Goal: Check status: Check status

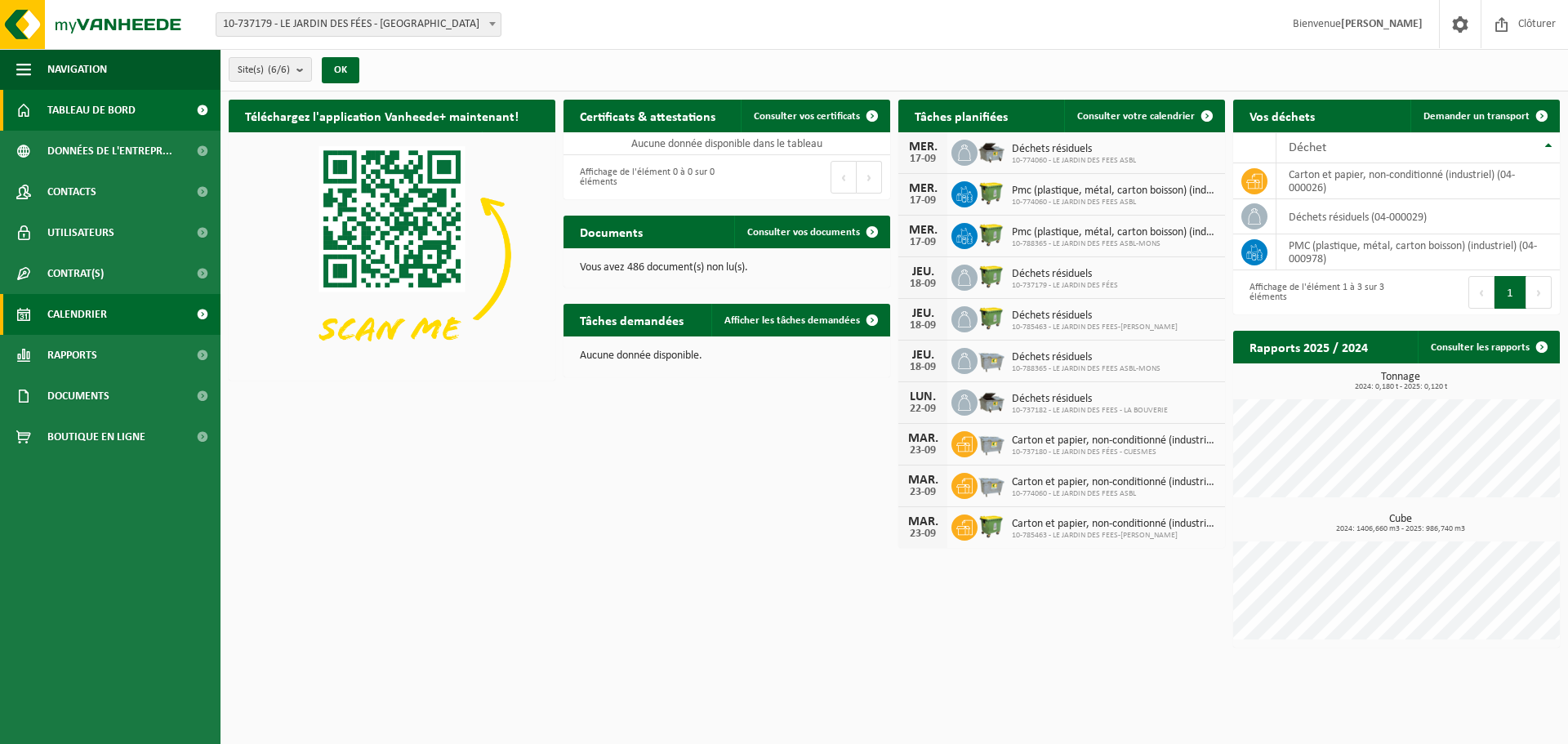
click at [66, 330] on span "Calendrier" at bounding box center [77, 314] width 59 height 41
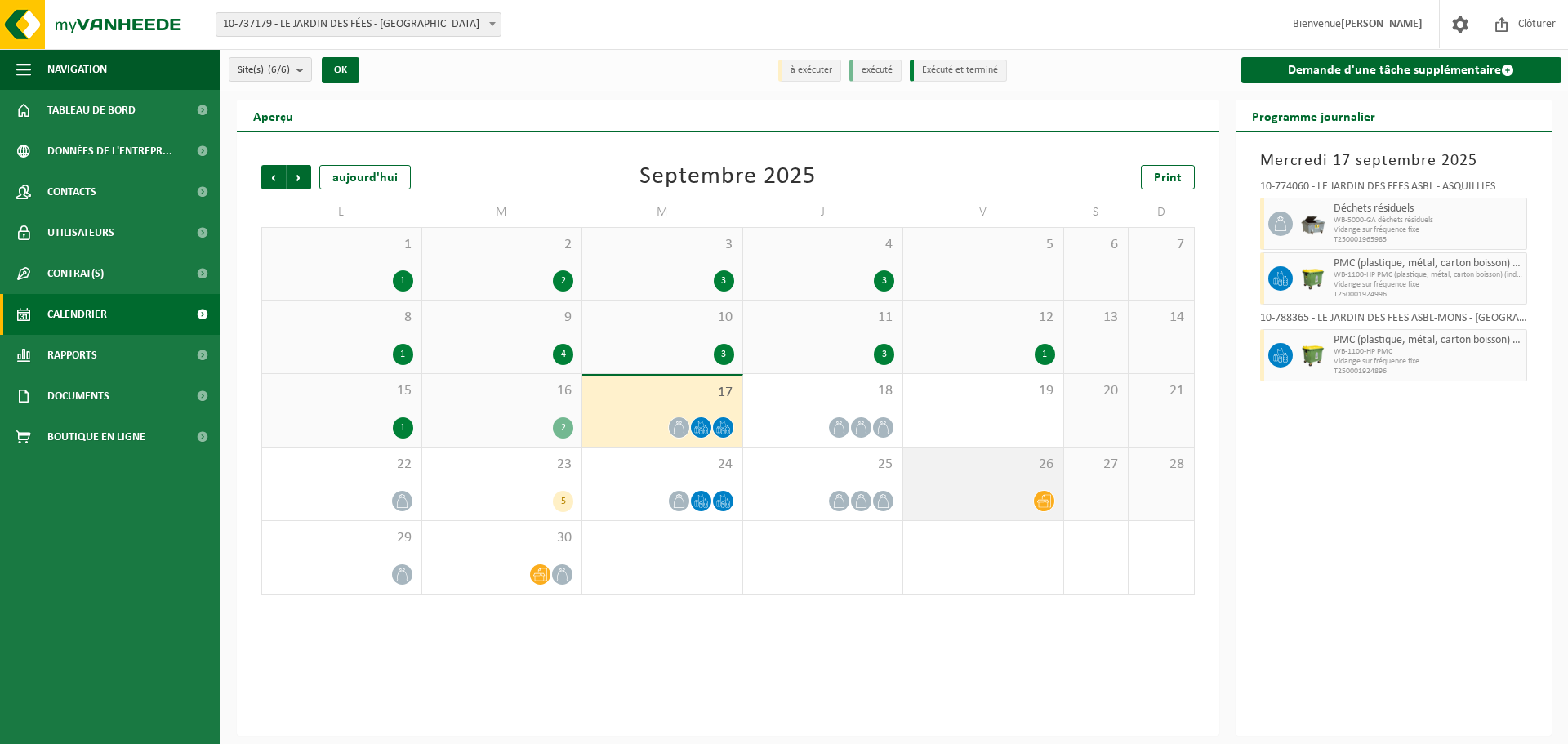
click at [1014, 491] on div at bounding box center [983, 501] width 144 height 22
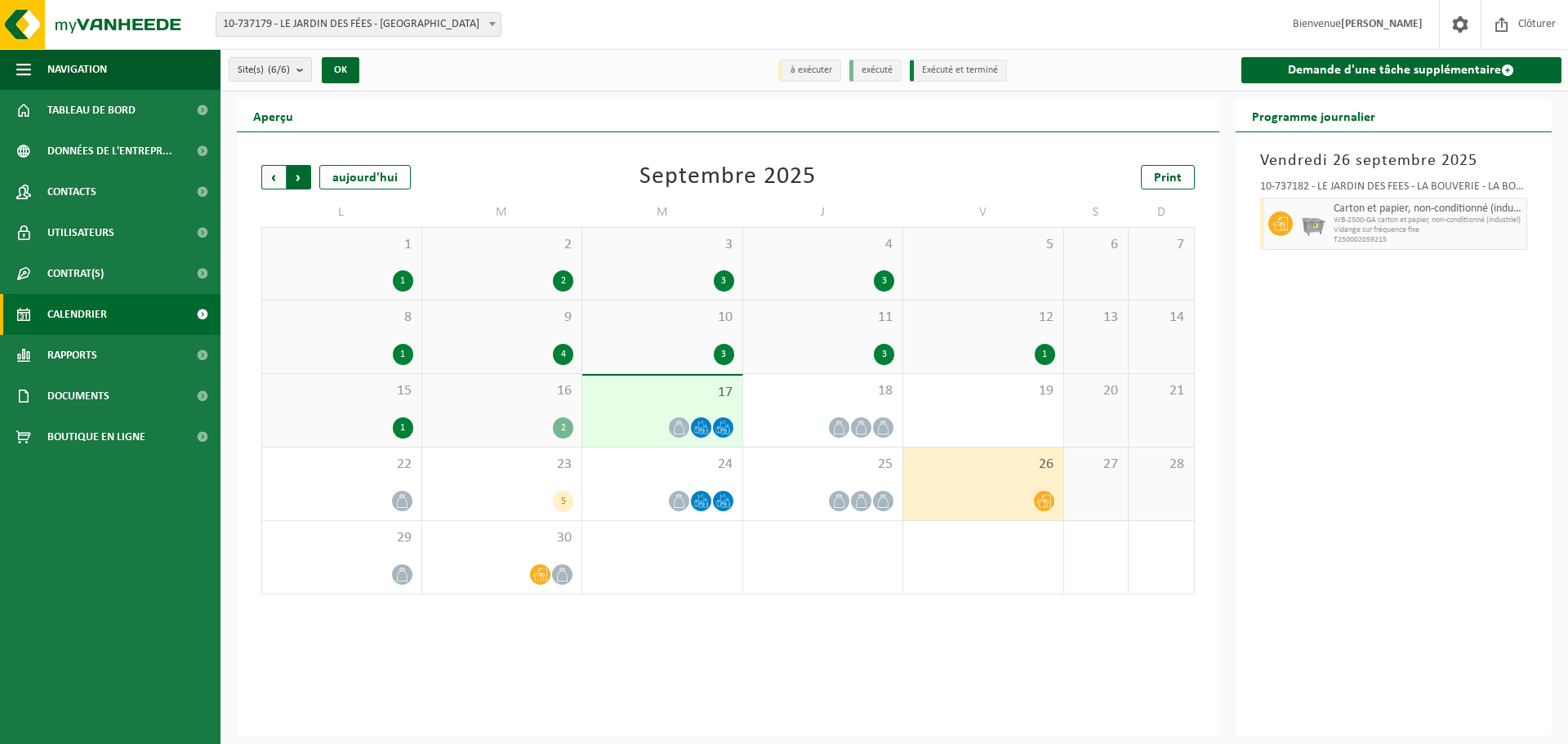
click at [275, 181] on span "Précédent" at bounding box center [273, 177] width 25 height 25
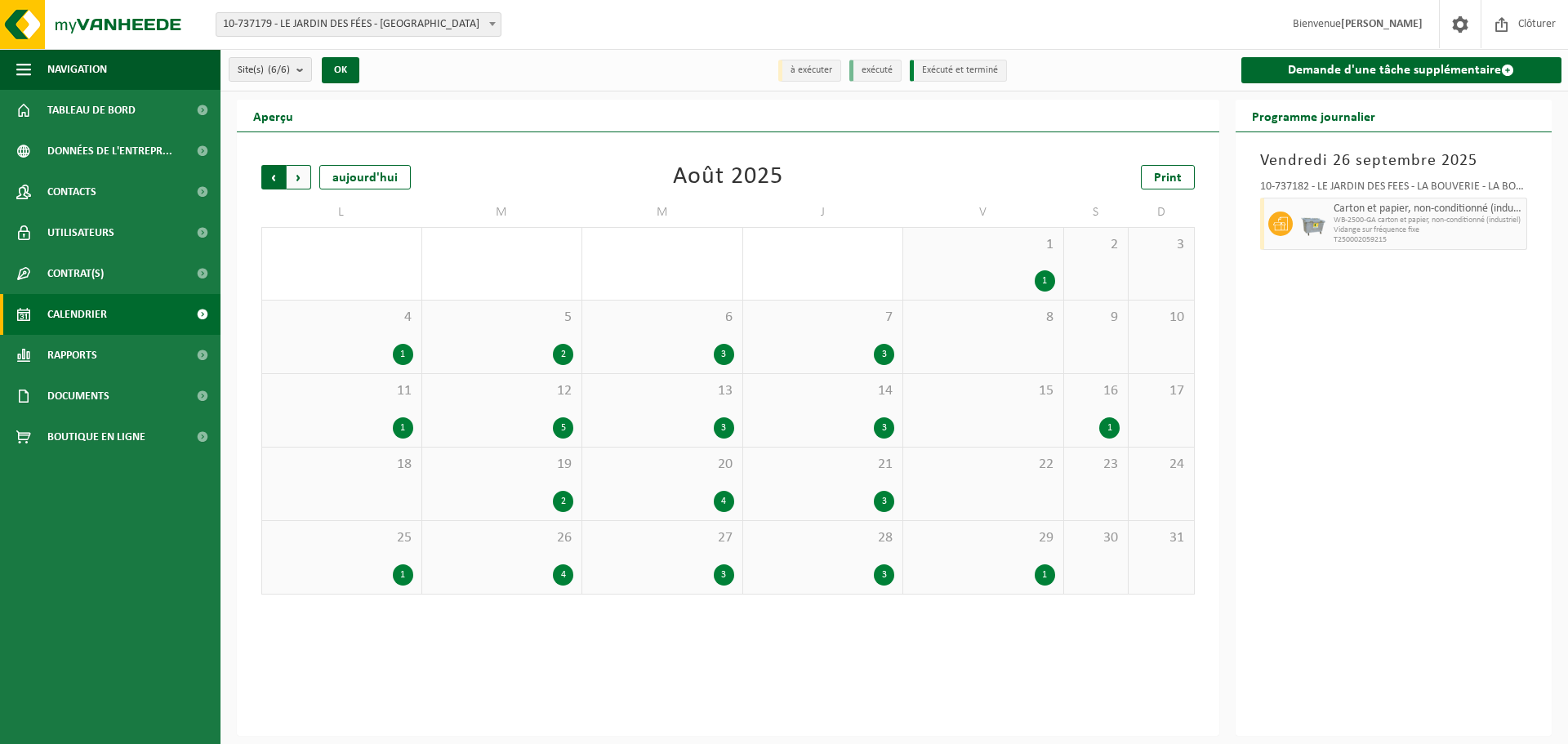
click at [303, 172] on span "Suivant" at bounding box center [298, 177] width 25 height 25
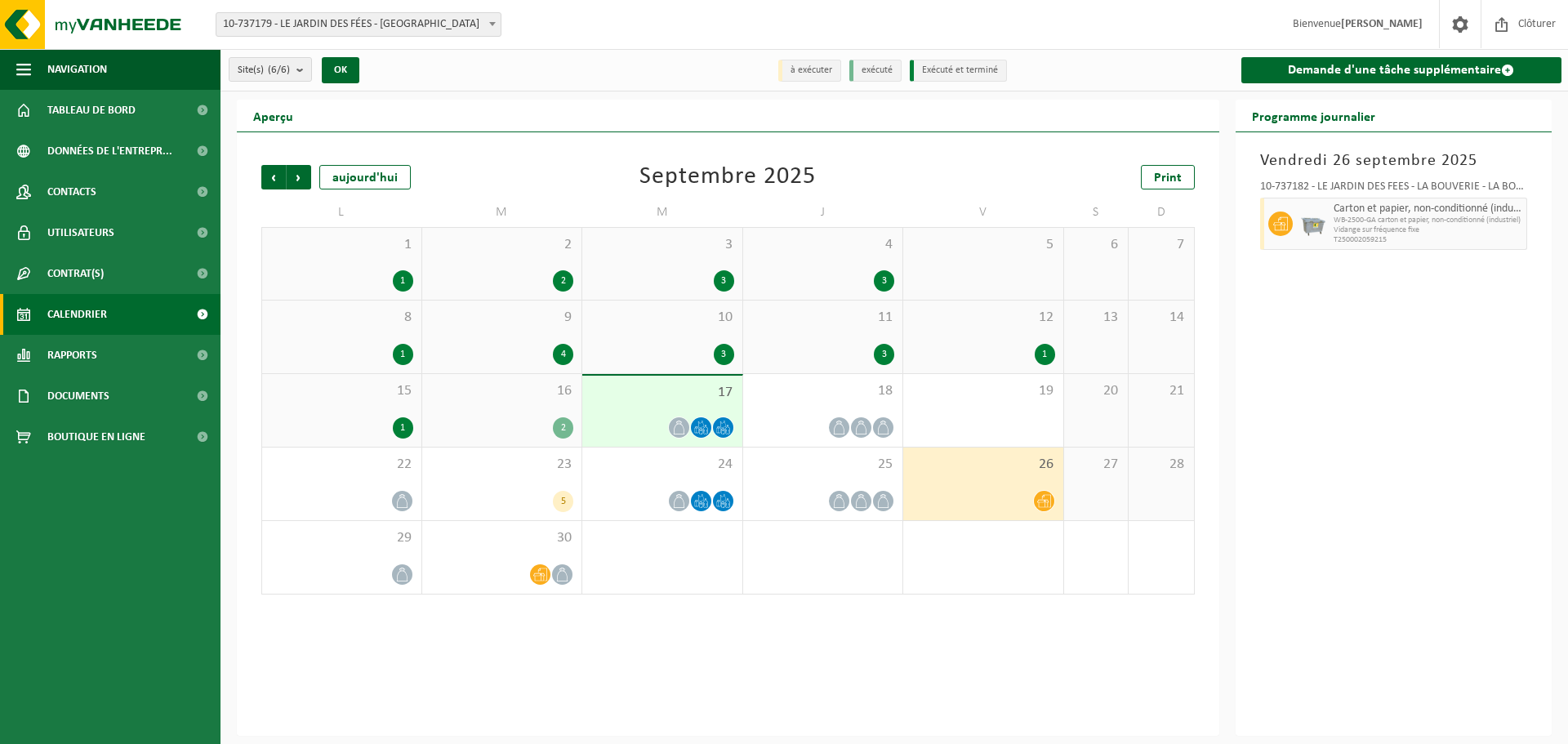
click at [303, 172] on span "Suivant" at bounding box center [298, 177] width 25 height 25
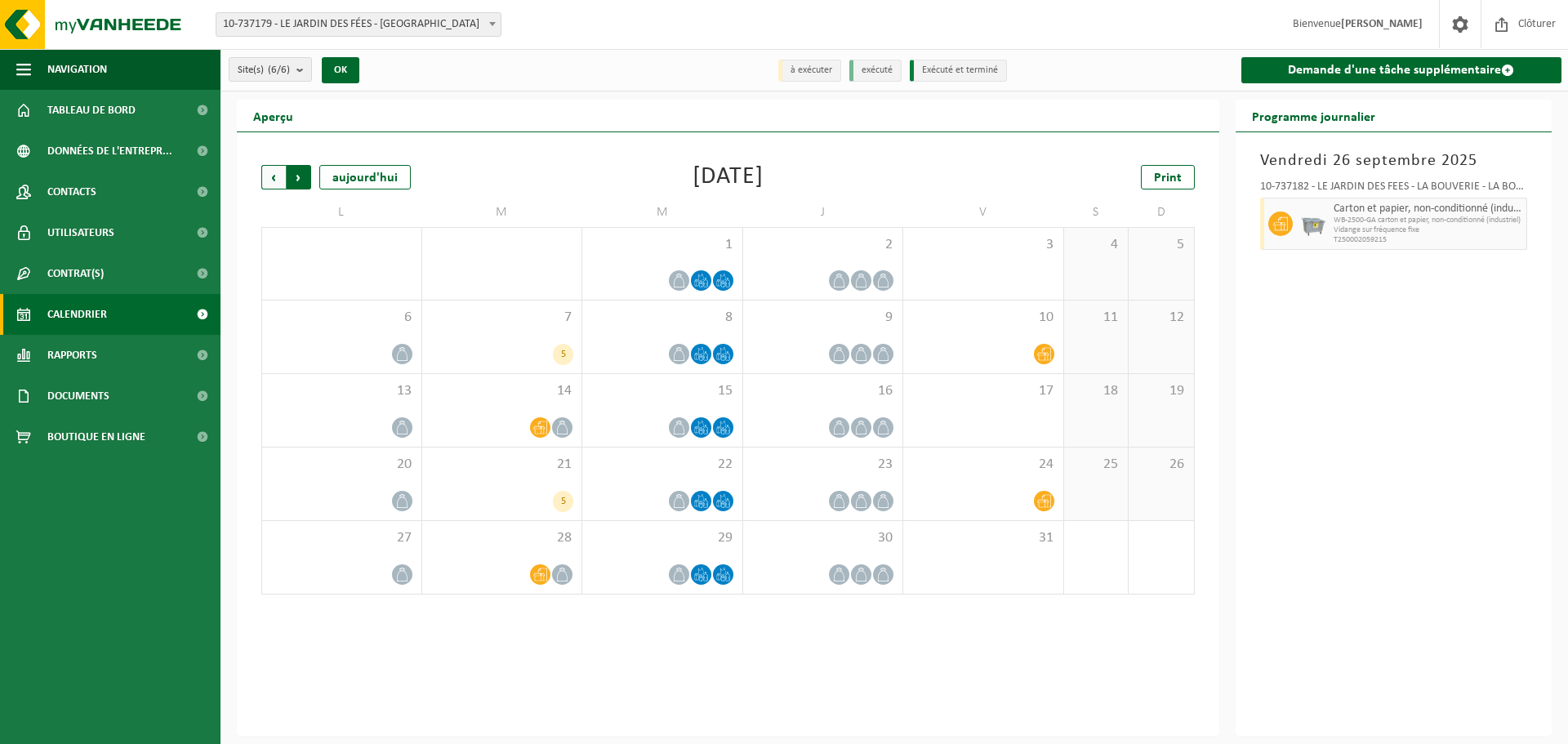
click at [264, 180] on span "Précédent" at bounding box center [273, 177] width 25 height 25
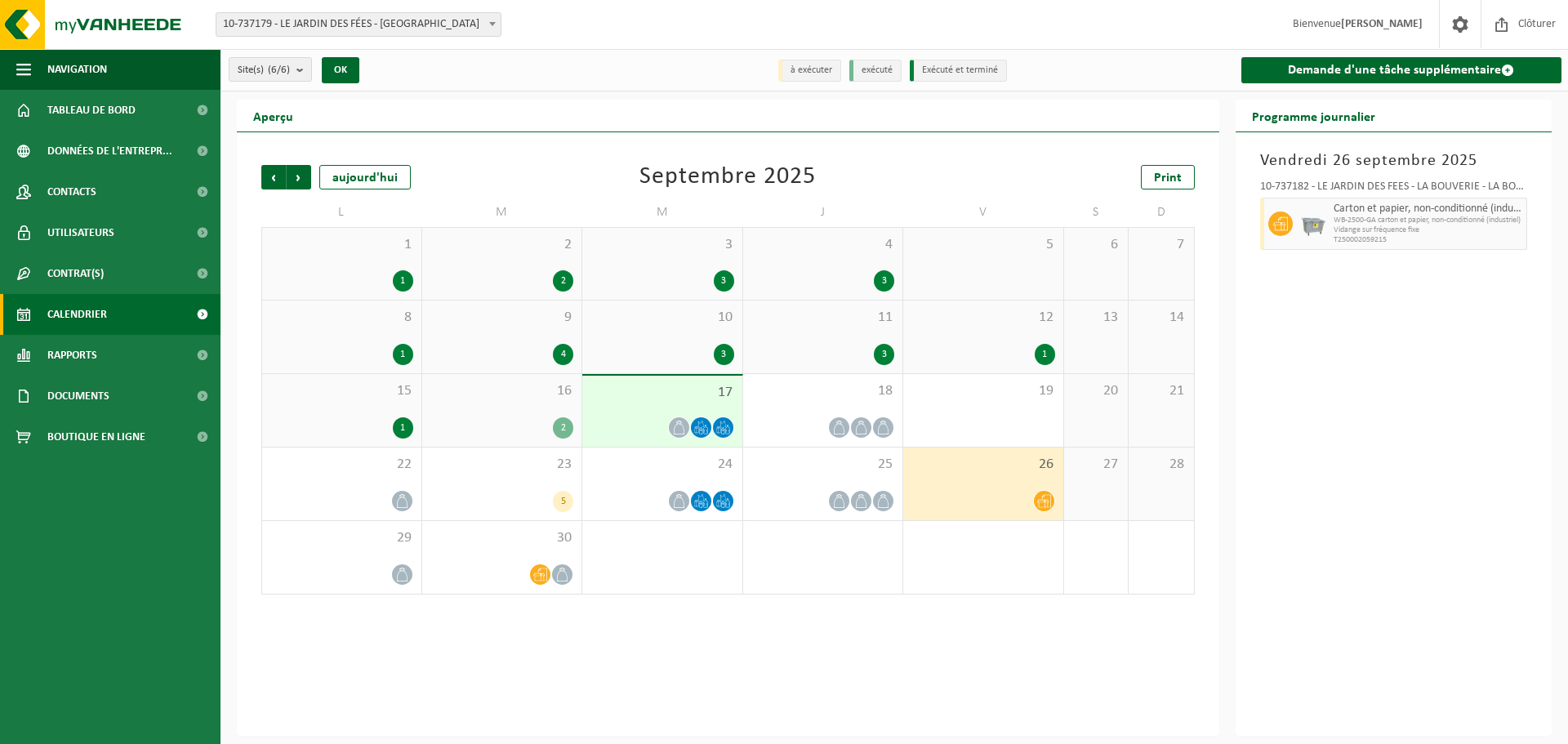
click at [376, 27] on span "10-737179 - LE JARDIN DES FÉES - [GEOGRAPHIC_DATA]" at bounding box center [358, 24] width 284 height 23
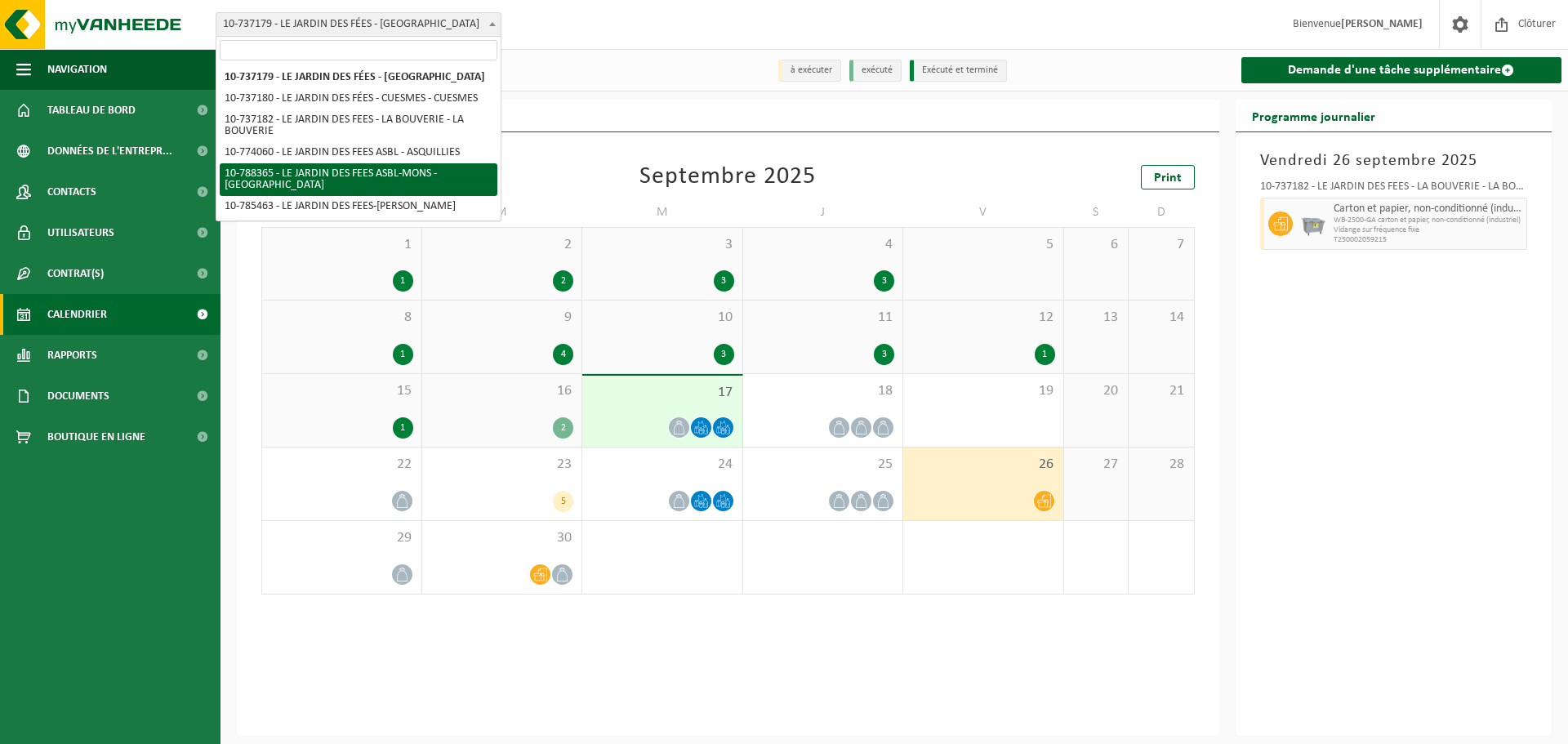
select select "29155"
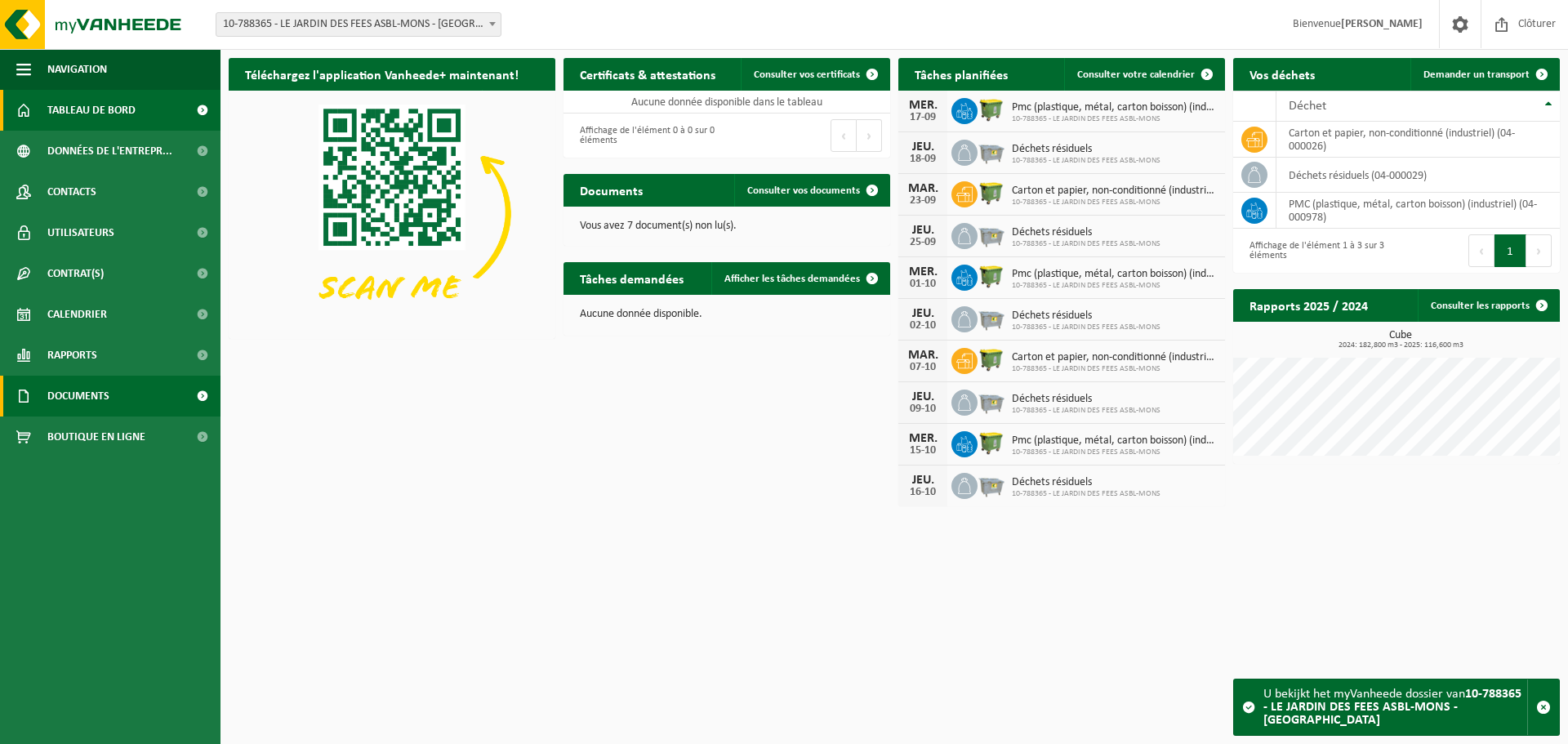
click at [78, 382] on span "Documents" at bounding box center [78, 396] width 62 height 41
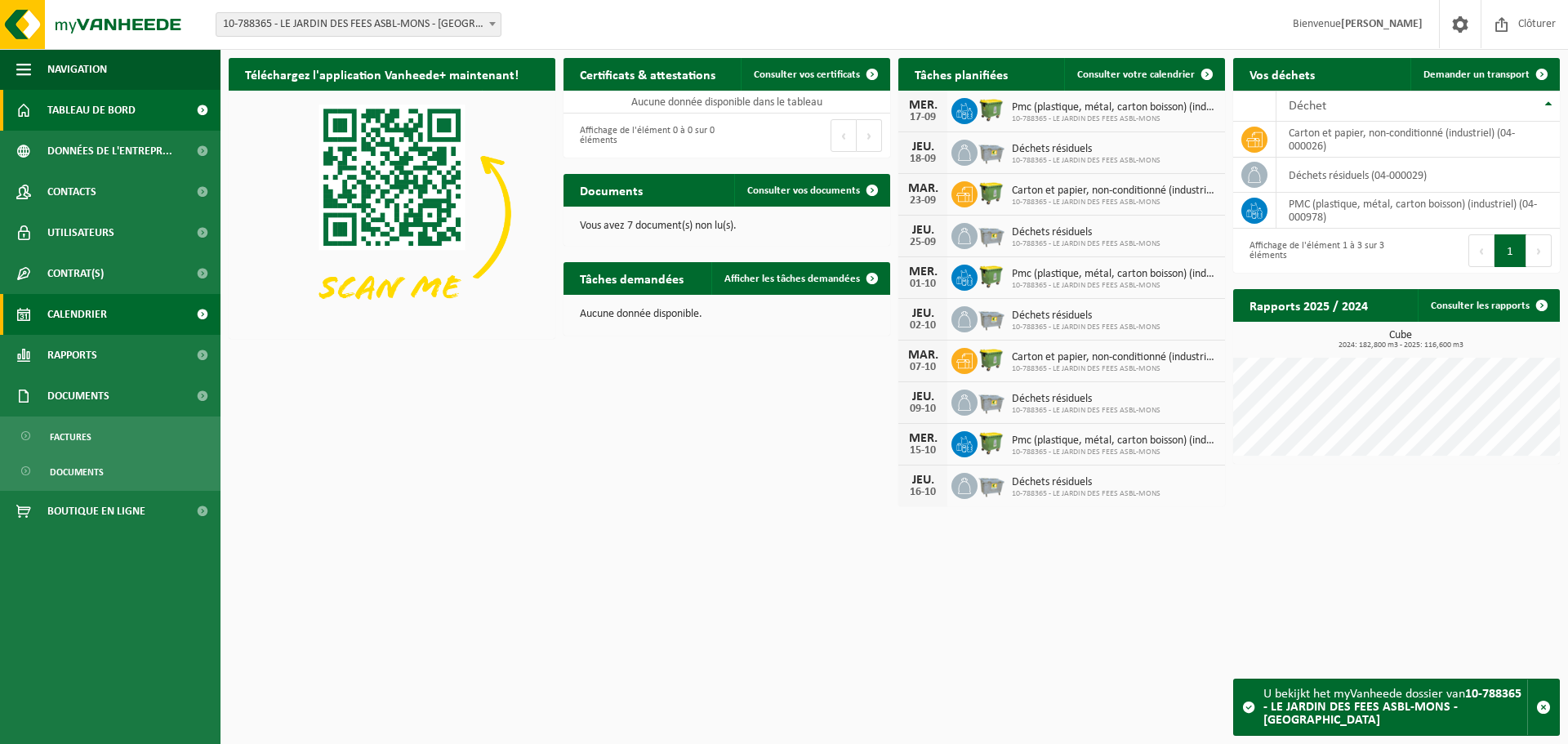
click at [85, 321] on span "Calendrier" at bounding box center [77, 314] width 59 height 41
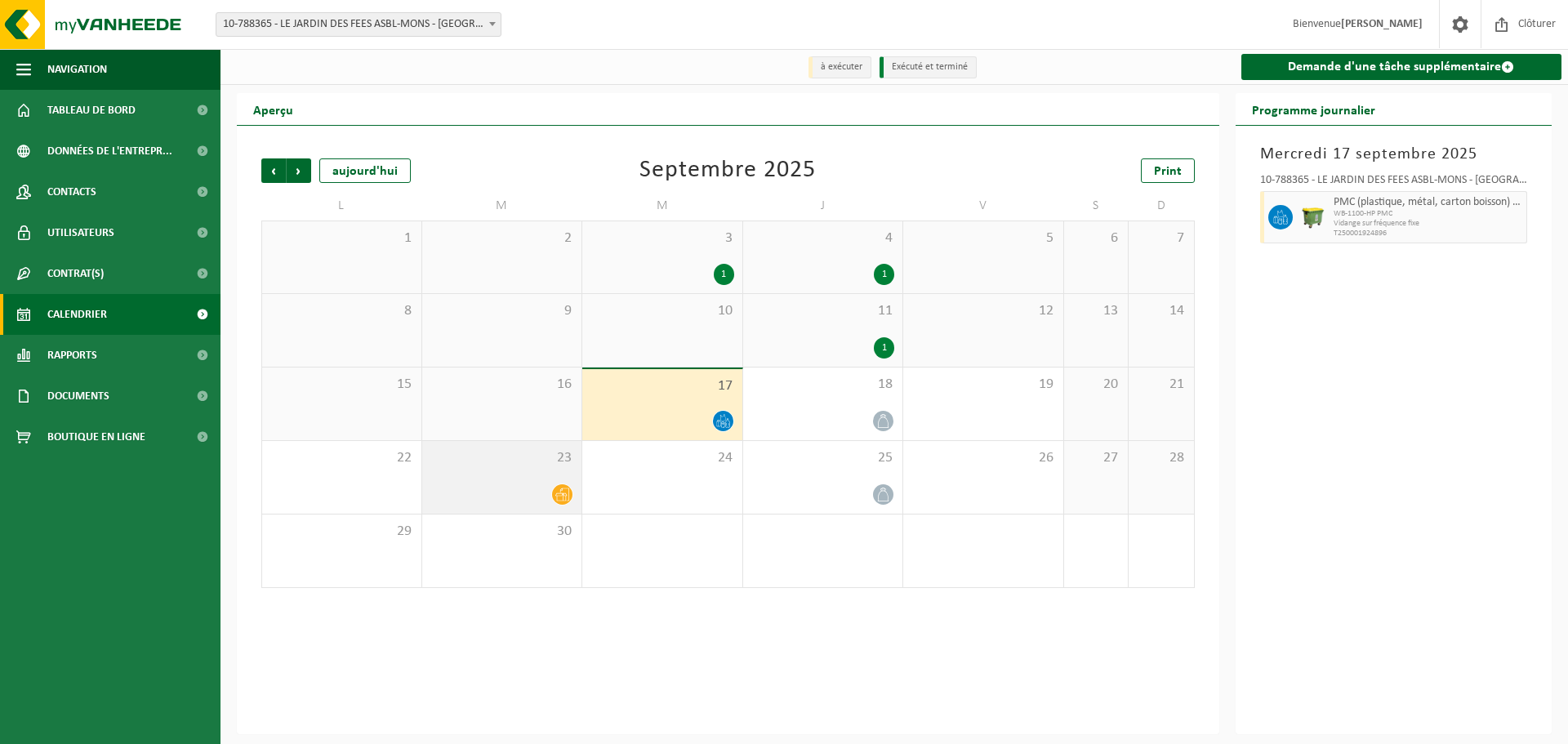
click at [548, 483] on div "23" at bounding box center [502, 477] width 160 height 73
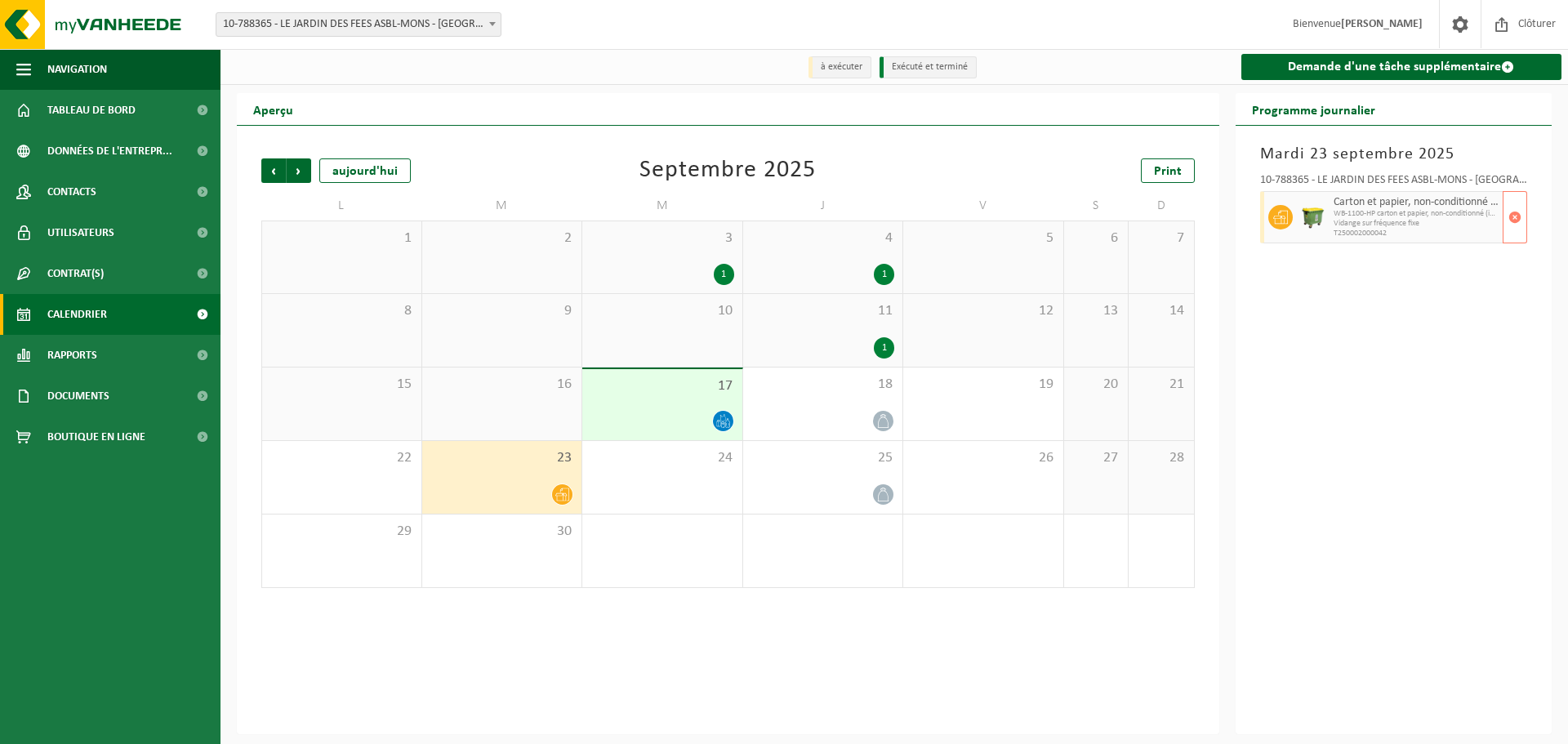
click at [1359, 219] on span "Vidange sur fréquence fixe" at bounding box center [1417, 224] width 166 height 10
click at [280, 164] on span "Précédent" at bounding box center [273, 170] width 25 height 25
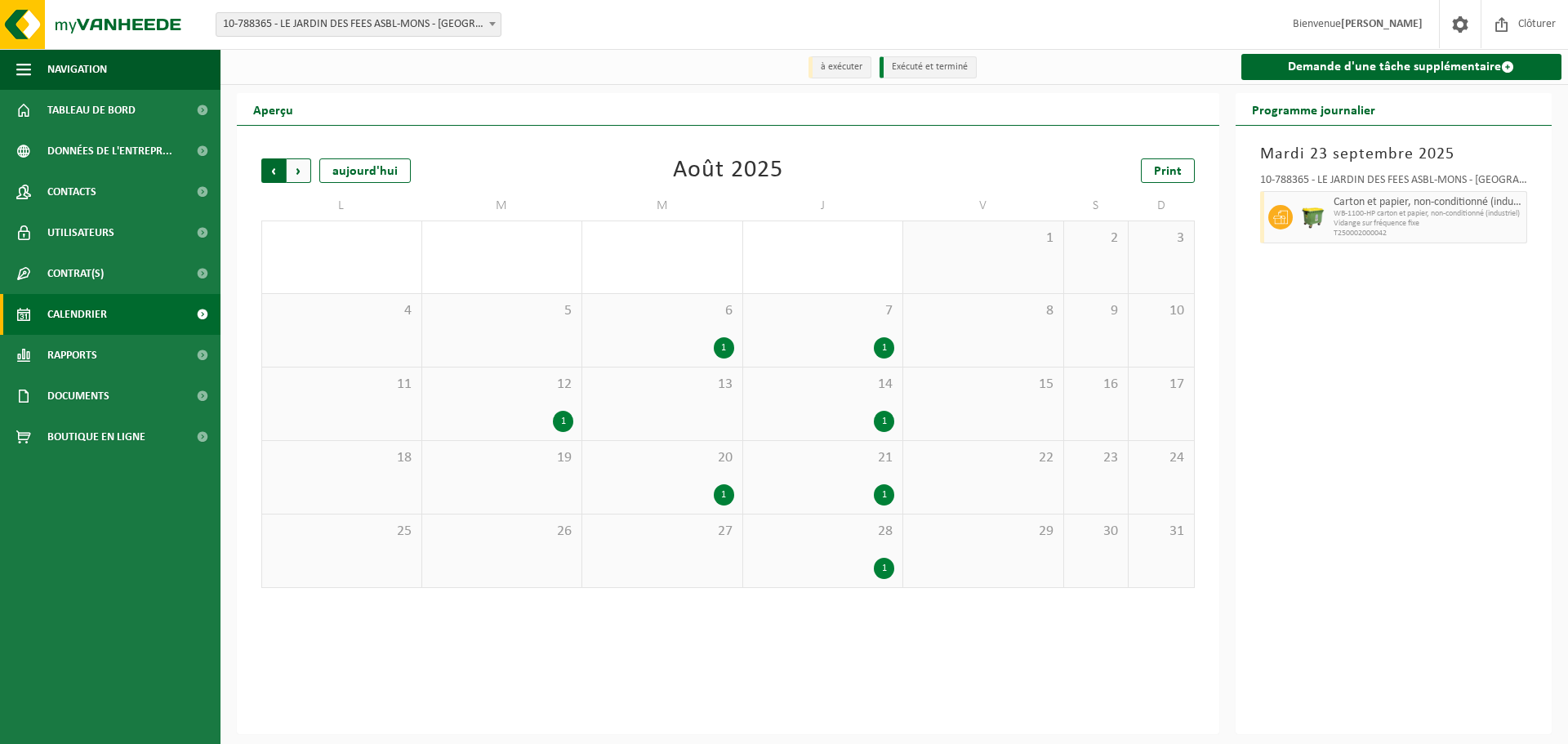
click at [295, 168] on span "Suivant" at bounding box center [298, 170] width 25 height 25
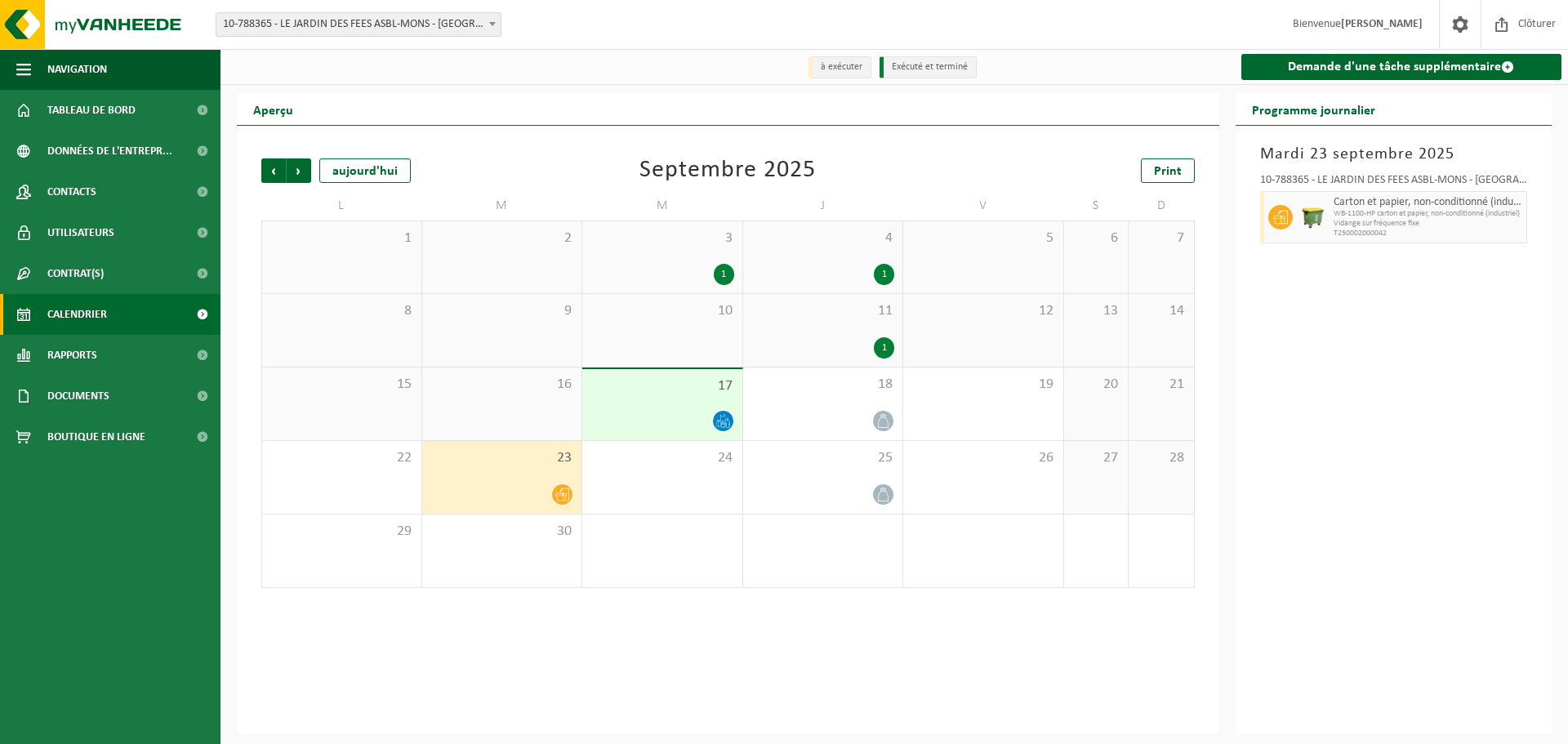
click at [295, 168] on span "Suivant" at bounding box center [298, 170] width 25 height 25
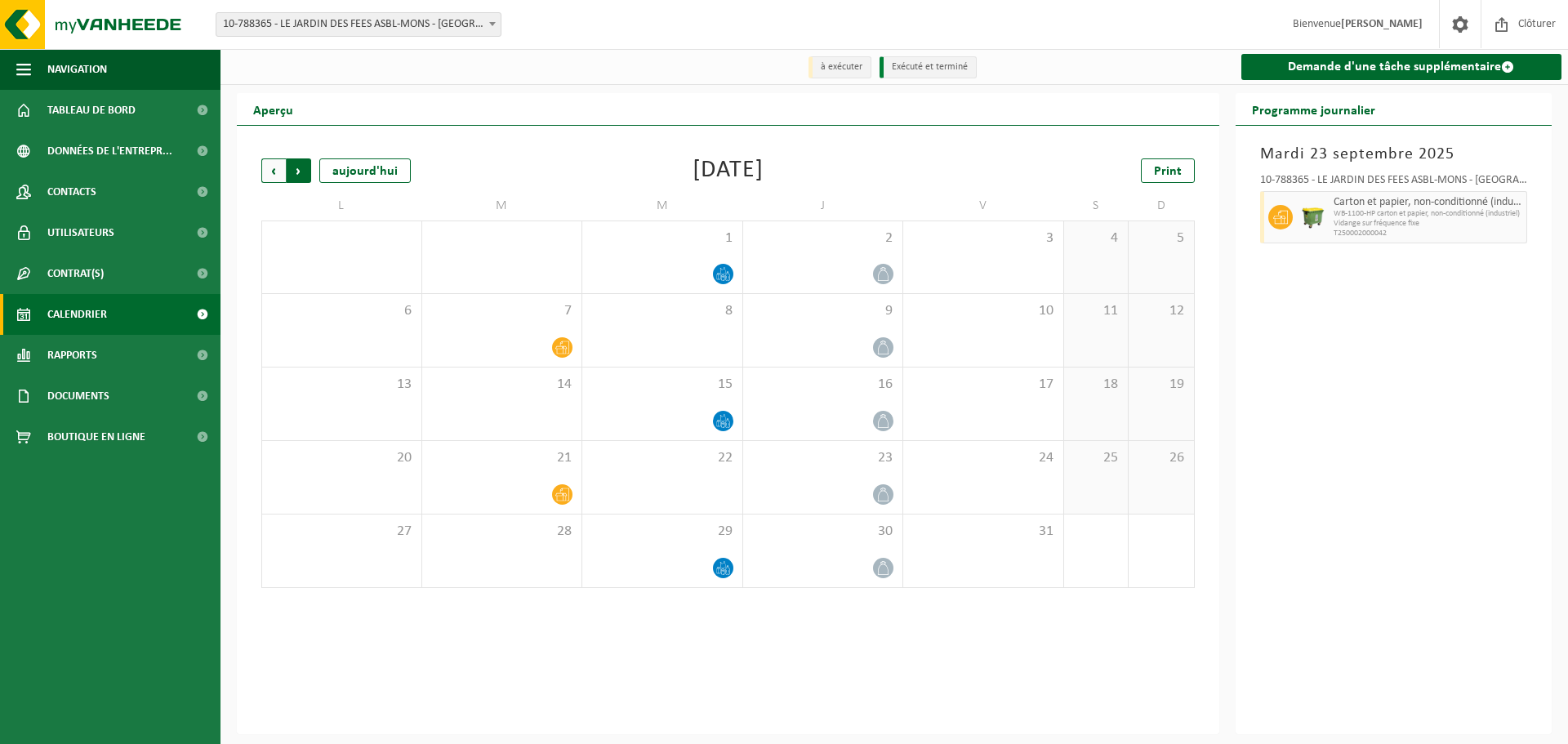
click at [273, 175] on span "Précédent" at bounding box center [273, 170] width 25 height 25
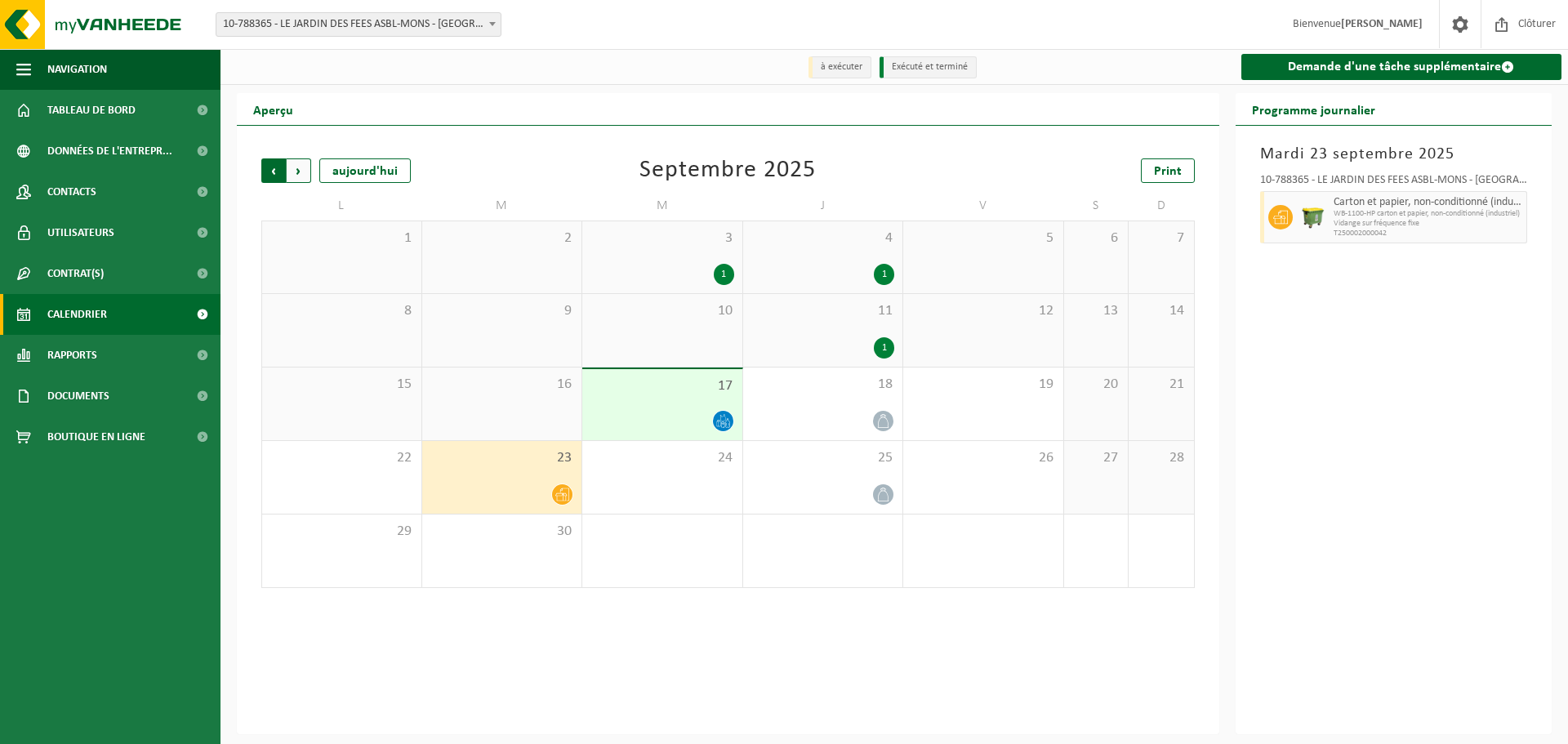
click at [293, 169] on span "Suivant" at bounding box center [298, 170] width 25 height 25
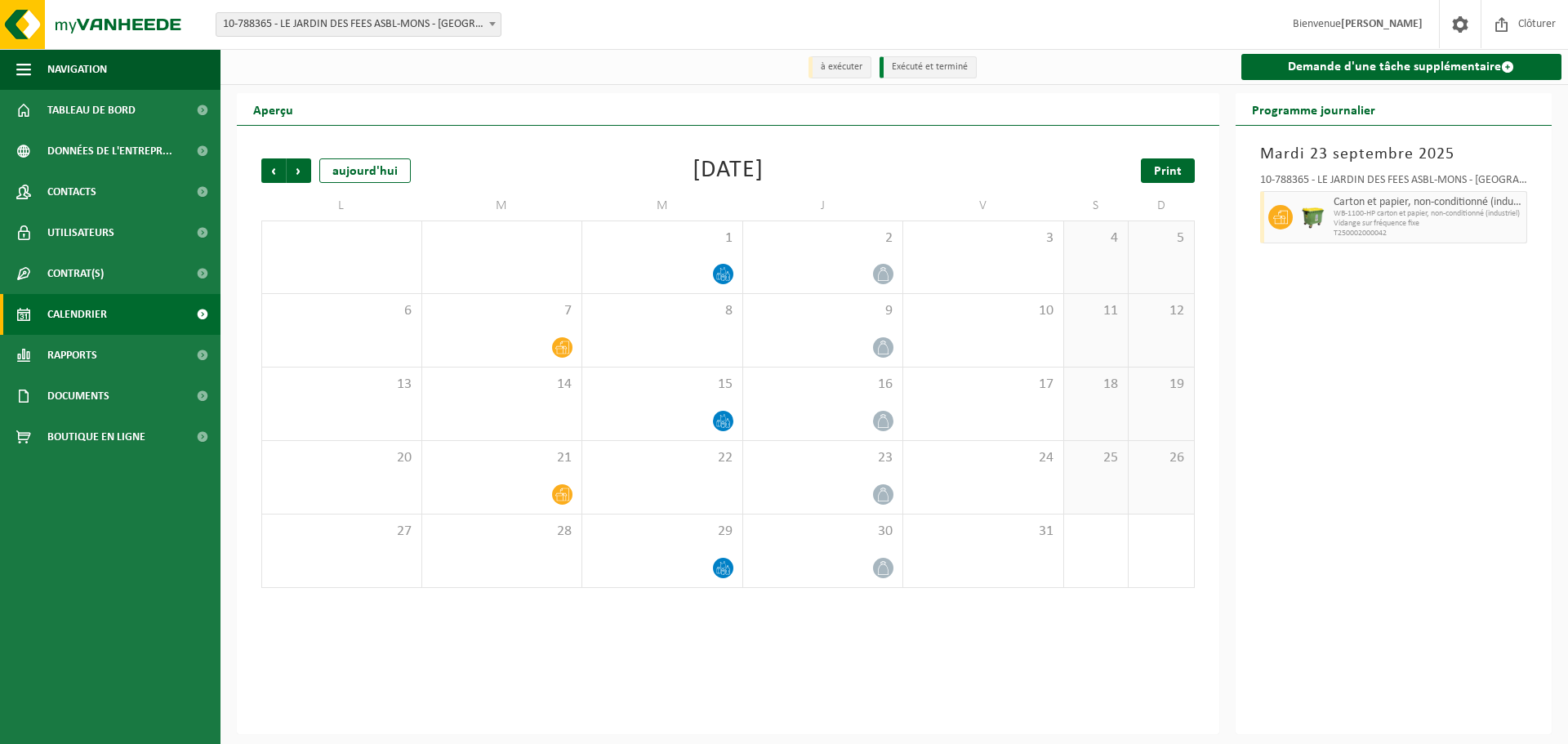
click at [1168, 171] on span "Print" at bounding box center [1168, 171] width 28 height 13
click at [298, 174] on span "Suivant" at bounding box center [298, 170] width 25 height 25
click at [1185, 161] on link "Print" at bounding box center [1168, 170] width 54 height 25
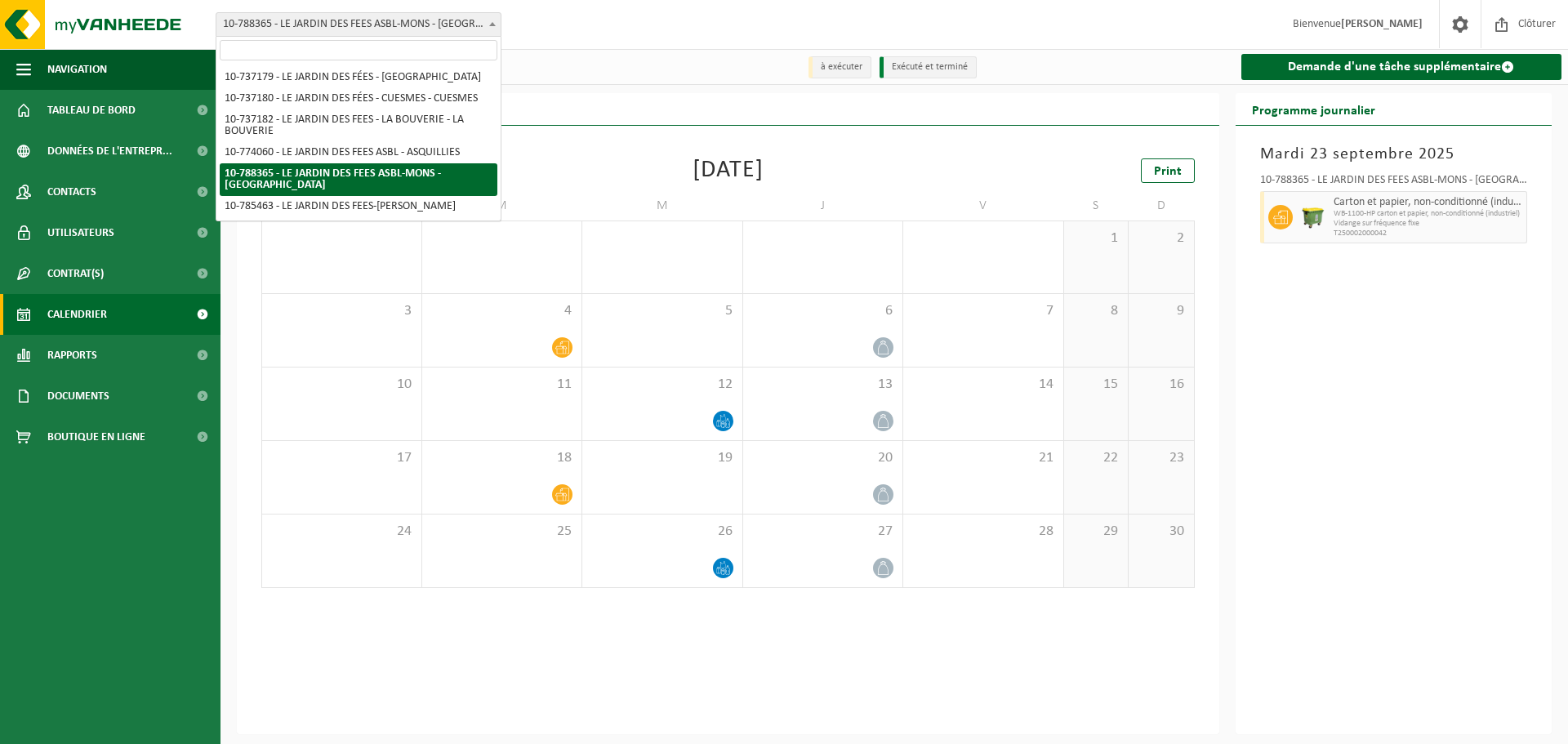
click at [371, 24] on span "10-788365 - LE JARDIN DES FEES ASBL-MONS - [GEOGRAPHIC_DATA]" at bounding box center [358, 24] width 284 height 23
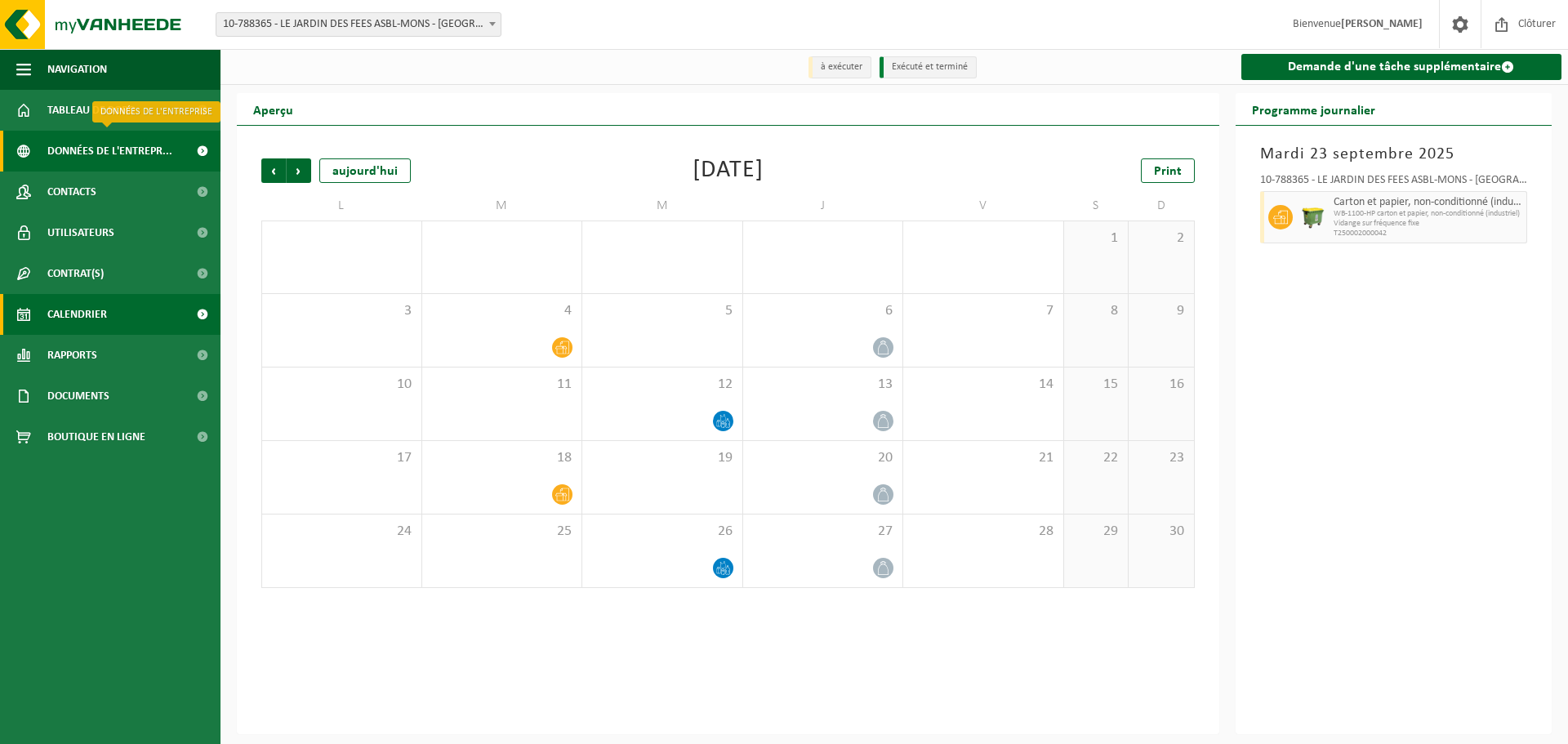
click at [77, 140] on span "Données de l'entrepr..." at bounding box center [109, 151] width 125 height 41
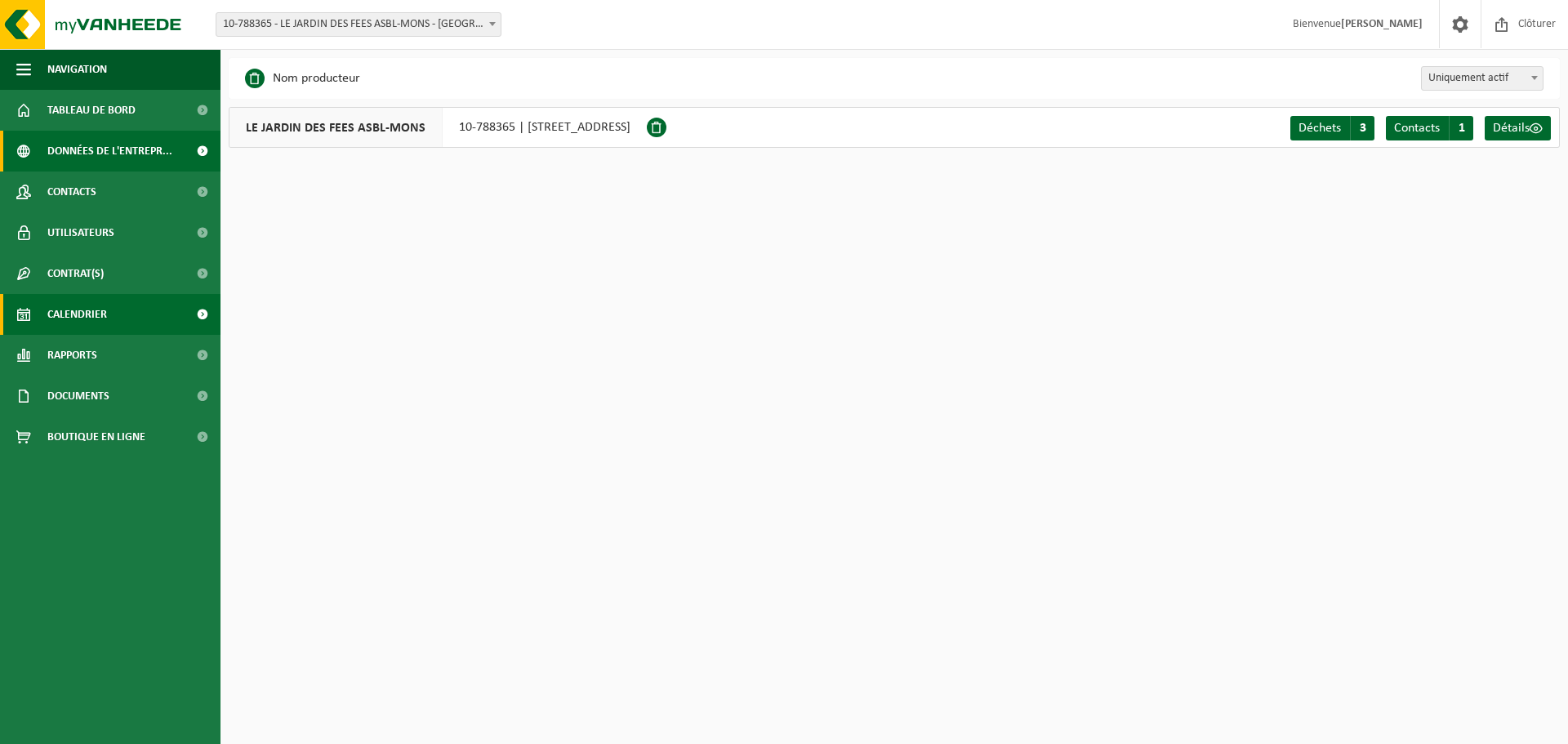
click at [81, 314] on span "Calendrier" at bounding box center [77, 314] width 59 height 41
